Goal: Transaction & Acquisition: Obtain resource

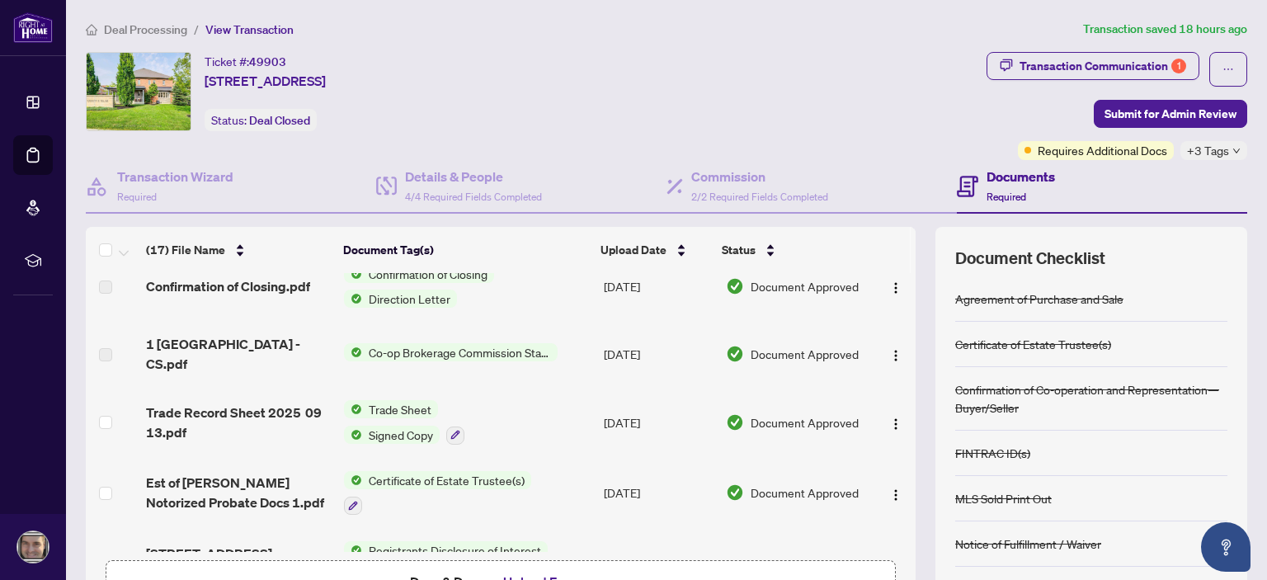
scroll to position [92, 0]
click at [462, 343] on span "Co-op Brokerage Commission Statement" at bounding box center [460, 352] width 196 height 18
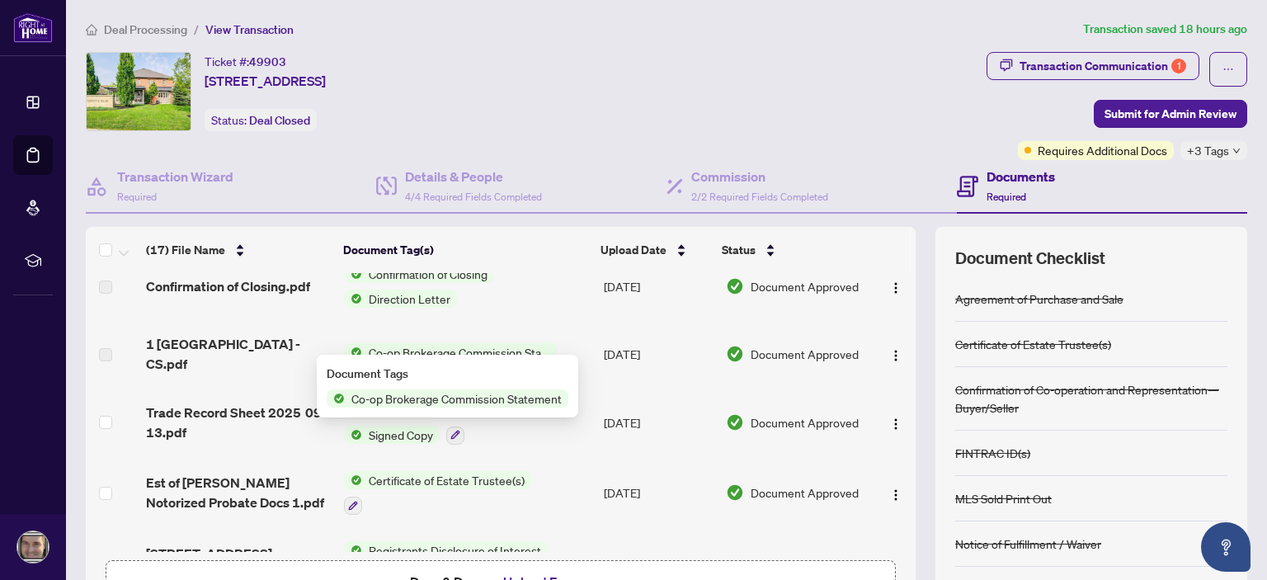
click at [444, 395] on span "Co-op Brokerage Commission Statement" at bounding box center [457, 398] width 224 height 18
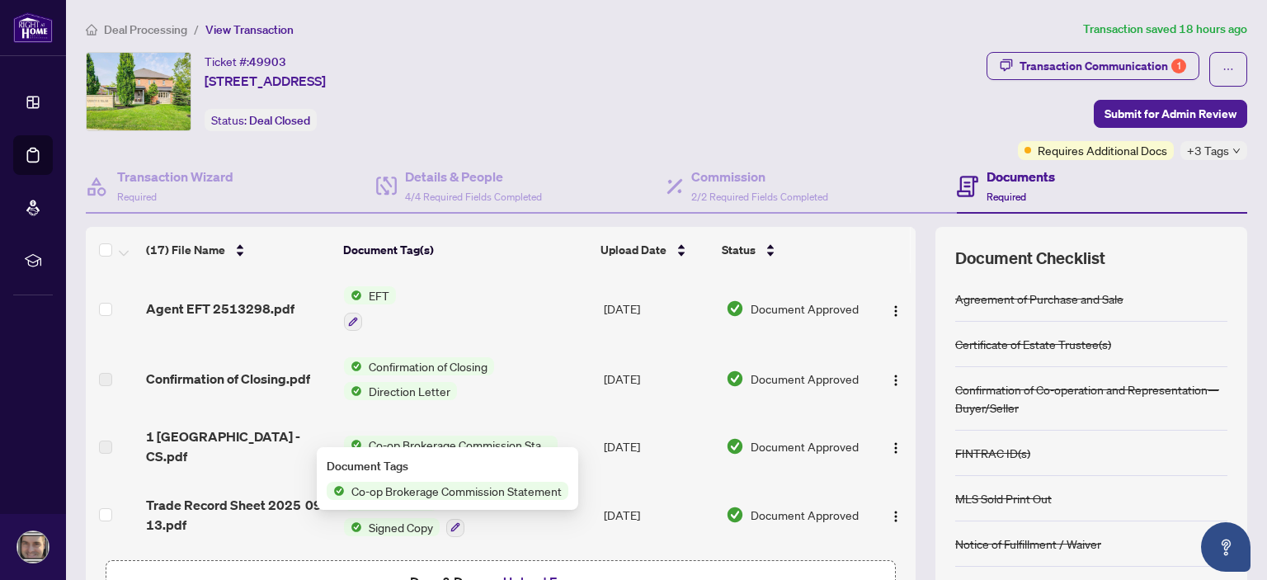
scroll to position [0, 0]
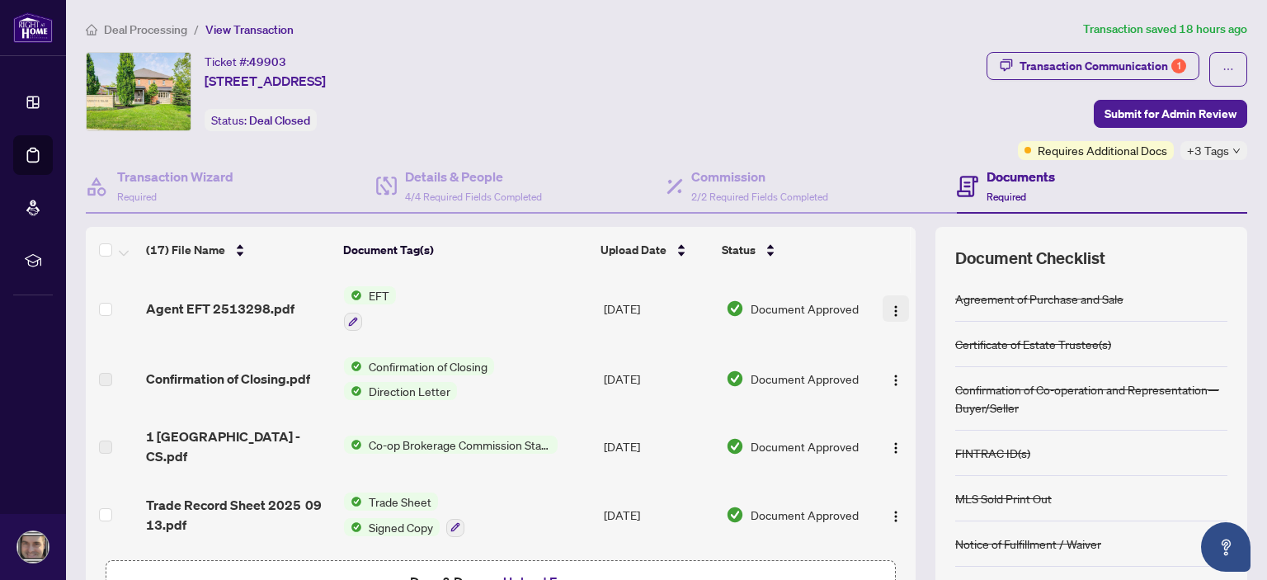
click at [889, 314] on img "button" at bounding box center [895, 310] width 13 height 13
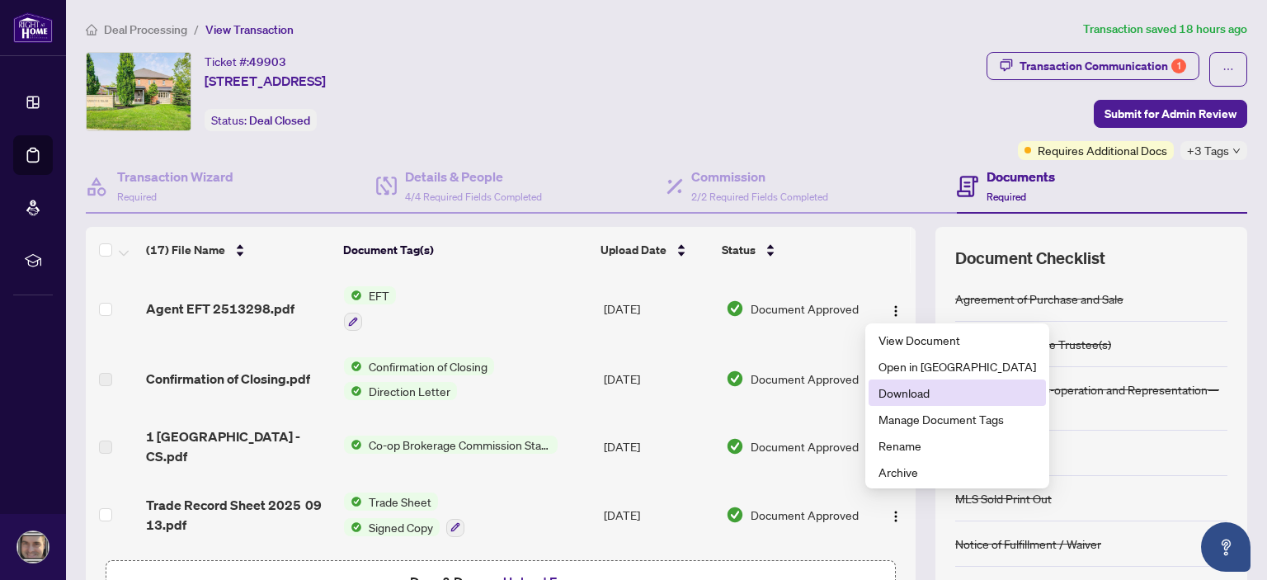
click at [908, 395] on span "Download" at bounding box center [958, 393] width 158 height 18
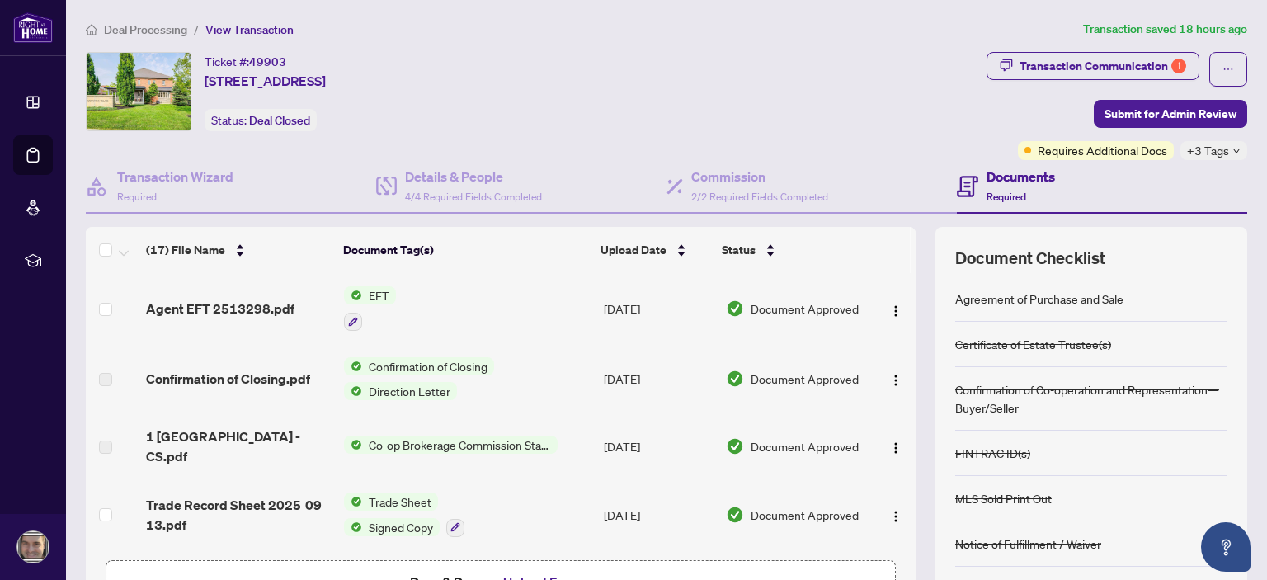
click at [889, 395] on div "Please wait while we download your file(s)... Do not close or refresh the brows…" at bounding box center [633, 290] width 1267 height 580
click at [889, 380] on img "button" at bounding box center [895, 380] width 13 height 13
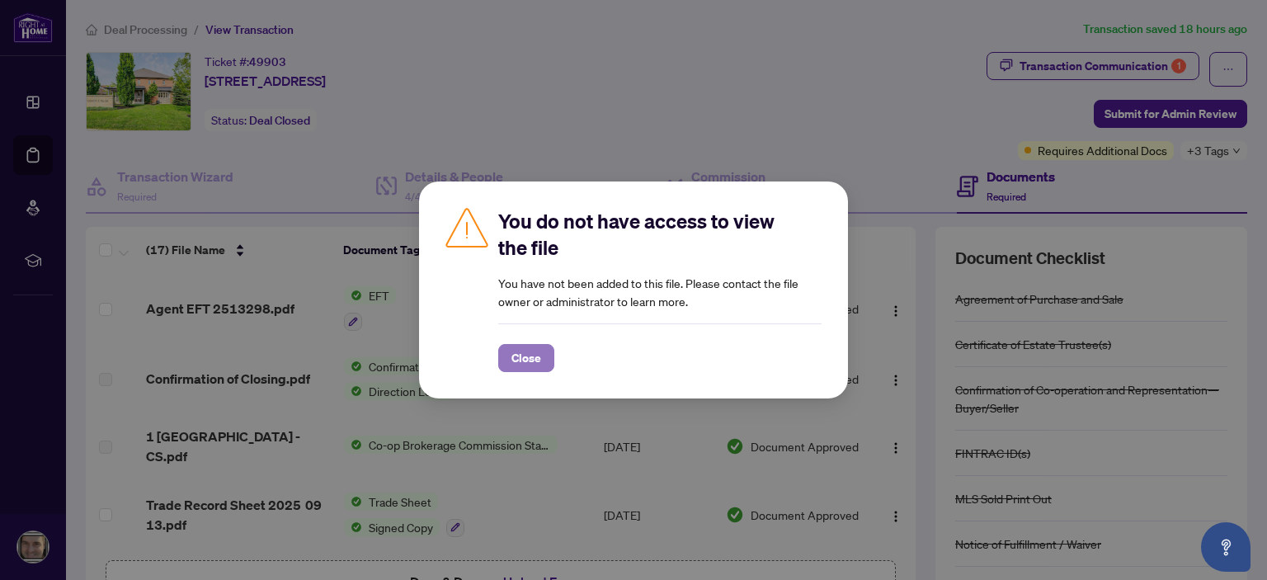
click at [530, 366] on span "Close" at bounding box center [527, 358] width 30 height 26
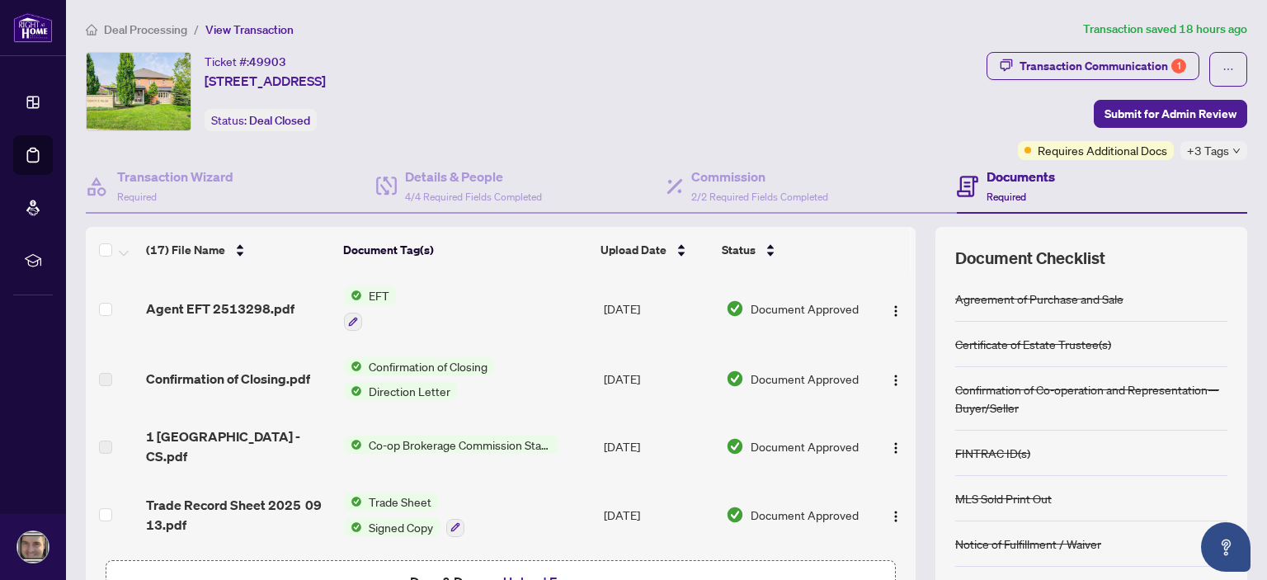
click at [454, 363] on span "Confirmation of Closing" at bounding box center [428, 366] width 132 height 18
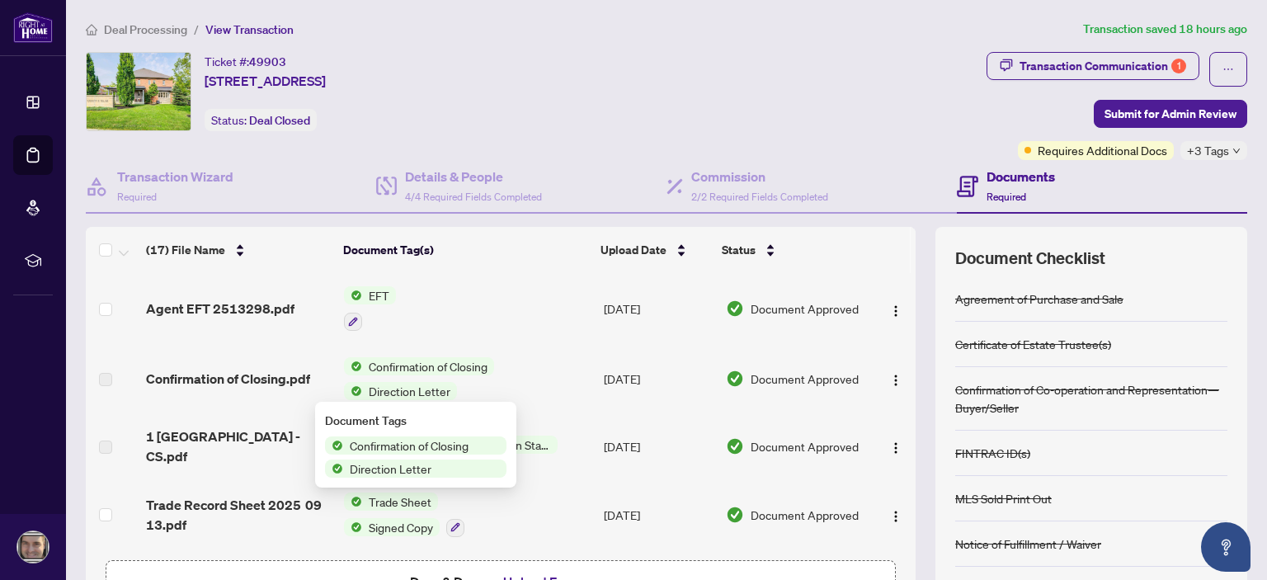
click at [454, 363] on span "Confirmation of Closing" at bounding box center [428, 366] width 132 height 18
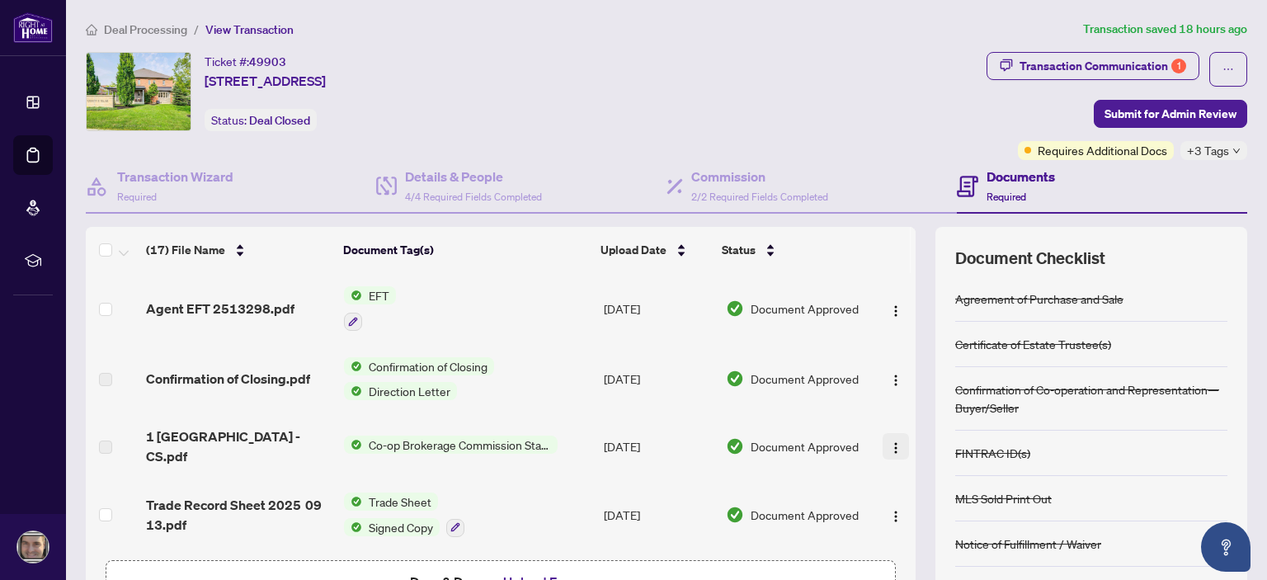
click at [889, 441] on img "button" at bounding box center [895, 447] width 13 height 13
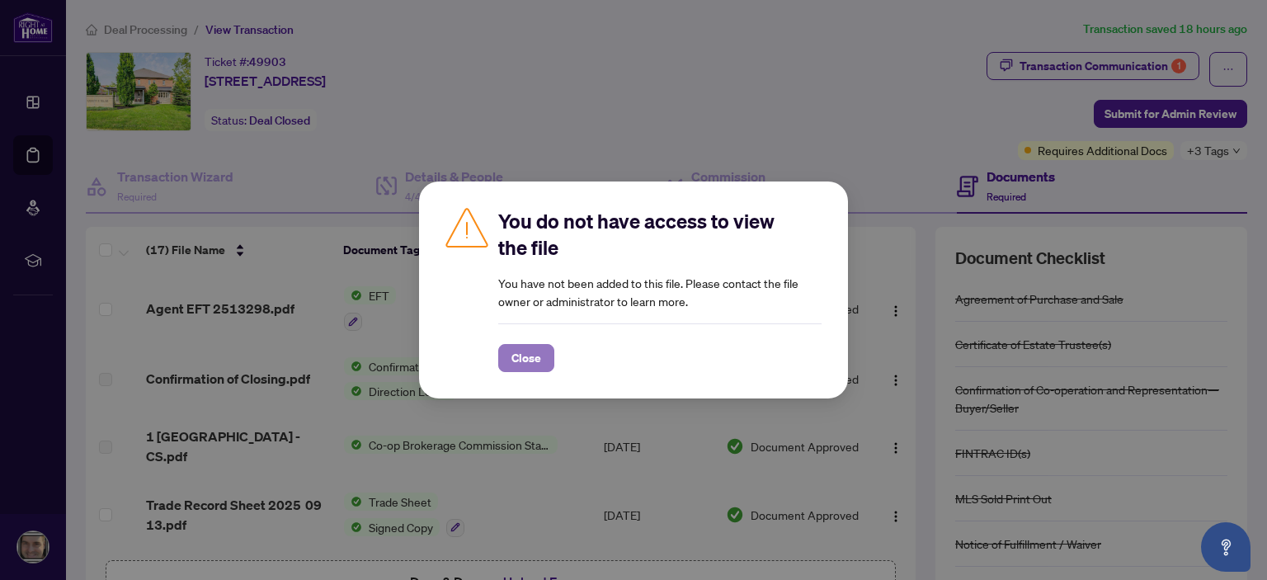
click at [535, 368] on span "Close" at bounding box center [527, 358] width 30 height 26
